Goal: Information Seeking & Learning: Learn about a topic

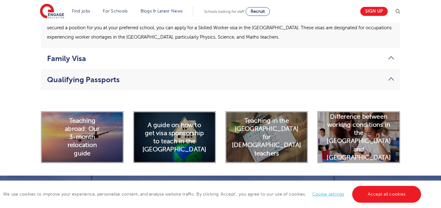
scroll to position [1676, 0]
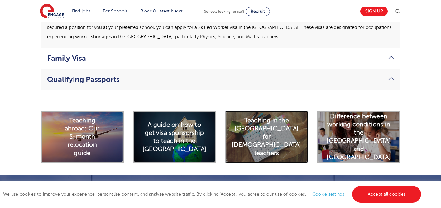
click at [263, 118] on h2 "Teaching in the [GEOGRAPHIC_DATA] for [DEMOGRAPHIC_DATA] teachers" at bounding box center [267, 137] width 70 height 41
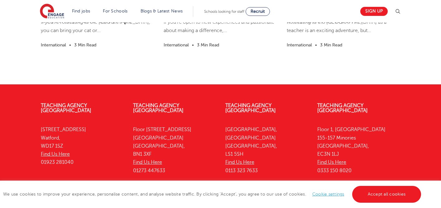
scroll to position [1060, 0]
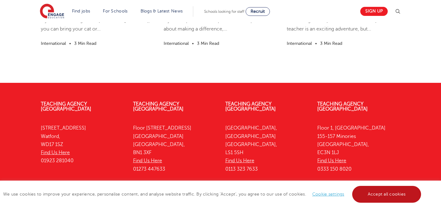
click at [365, 192] on link "Accept all cookies" at bounding box center [386, 194] width 69 height 17
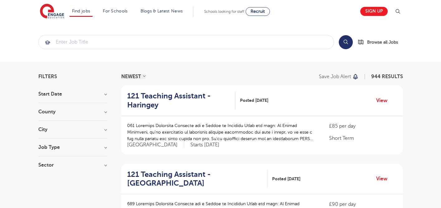
click at [103, 148] on h3 "Job Type" at bounding box center [72, 147] width 69 height 5
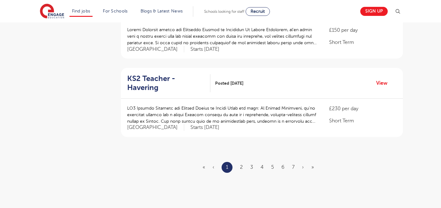
scroll to position [726, 0]
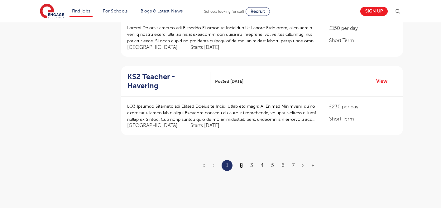
click at [241, 163] on link "2" at bounding box center [241, 166] width 3 height 6
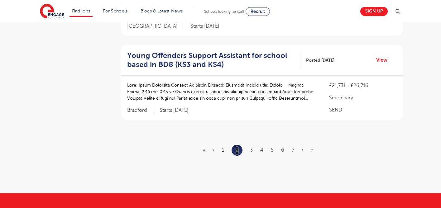
scroll to position [749, 0]
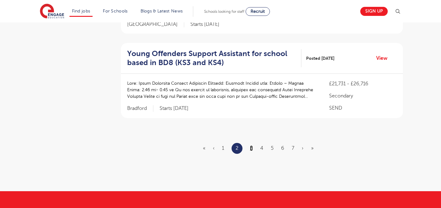
click at [252, 146] on link "3" at bounding box center [251, 149] width 3 height 6
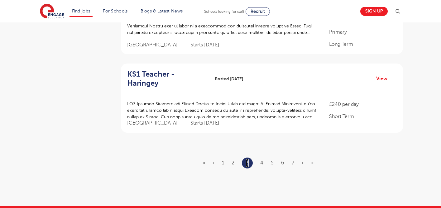
scroll to position [782, 0]
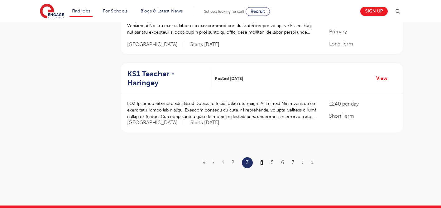
click at [260, 160] on link "4" at bounding box center [261, 163] width 3 height 6
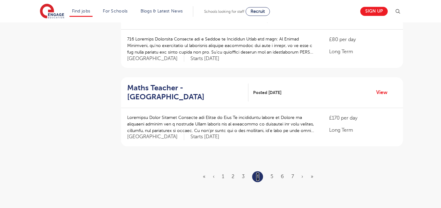
scroll to position [721, 0]
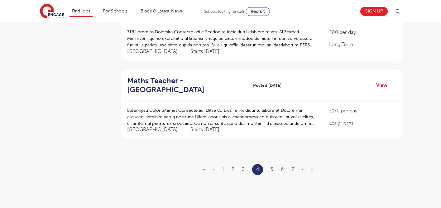
click at [274, 164] on ul "« ‹ 1 2 3 4 5 6 7 › »" at bounding box center [262, 169] width 118 height 11
click at [273, 167] on link "5" at bounding box center [272, 170] width 3 height 6
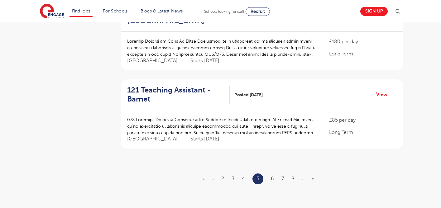
scroll to position [716, 0]
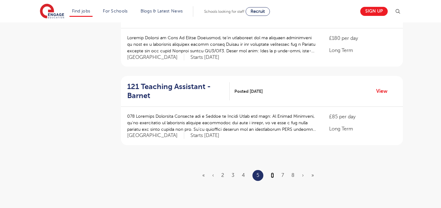
click at [272, 173] on link "6" at bounding box center [272, 176] width 3 height 6
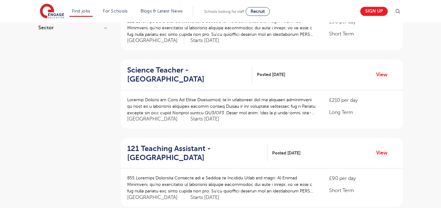
scroll to position [170, 0]
